Goal: Find specific page/section: Find specific page/section

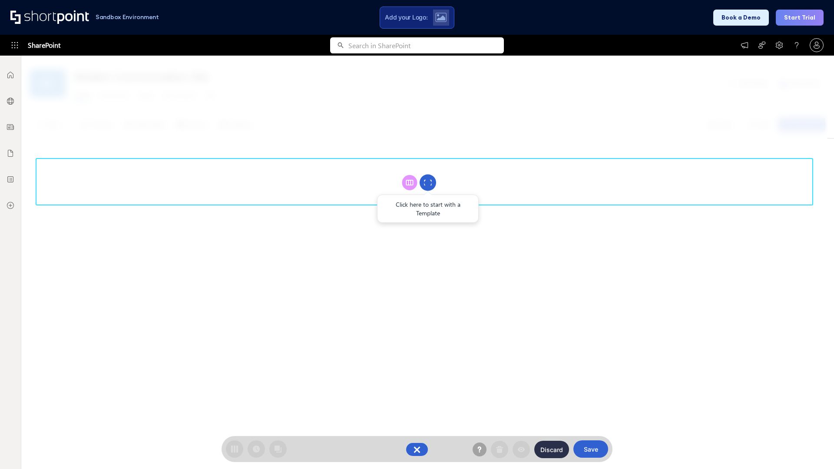
click at [428, 182] on circle at bounding box center [427, 183] width 17 height 17
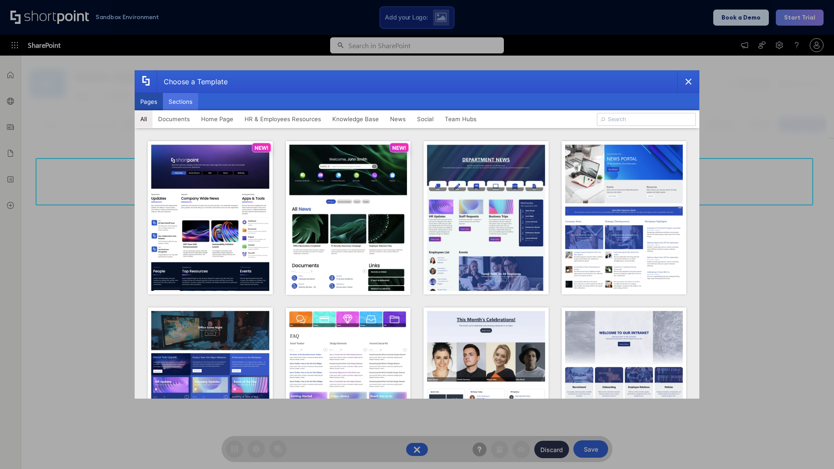
click at [180, 102] on button "Sections" at bounding box center [180, 101] width 35 height 17
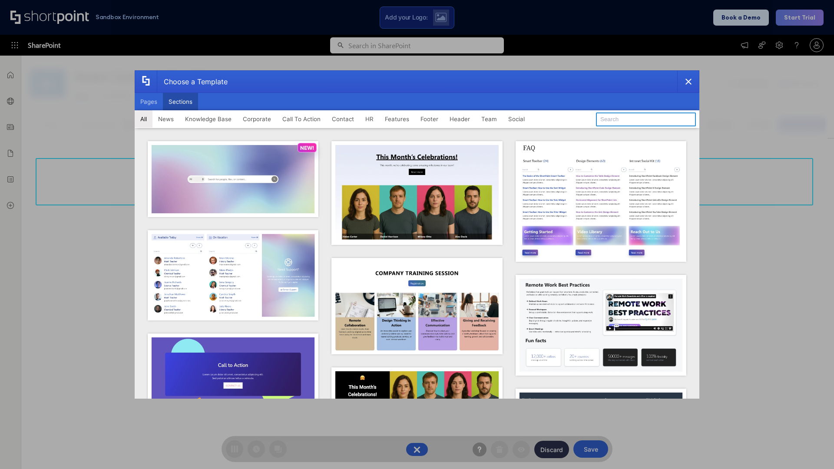
type input "HR Hub"
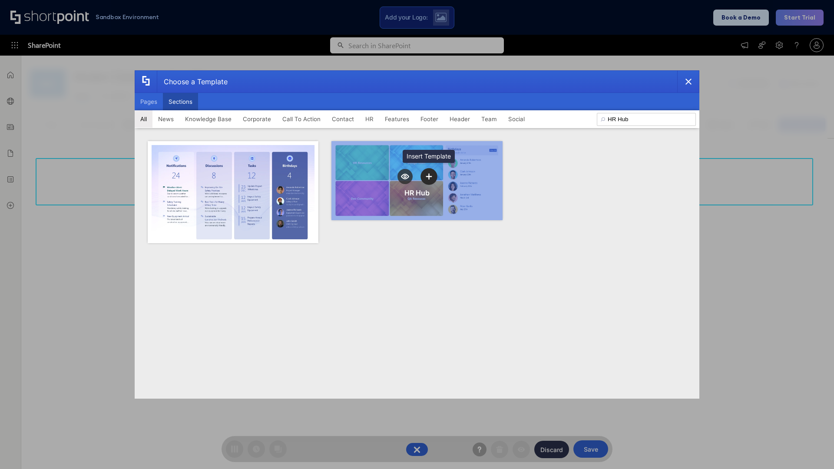
click at [429, 176] on icon "template selector" at bounding box center [429, 176] width 6 height 6
